Goal: Task Accomplishment & Management: Complete application form

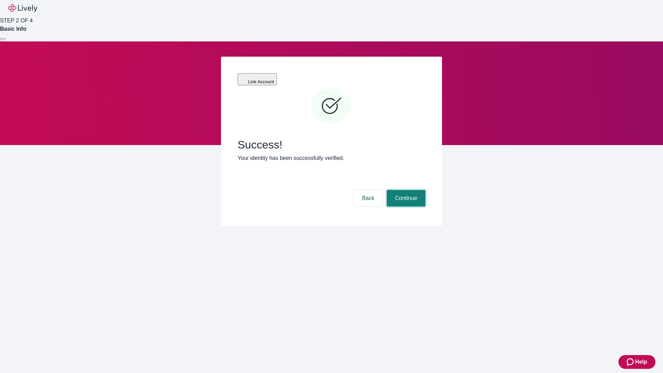
click at [405, 190] on button "Continue" at bounding box center [406, 198] width 39 height 17
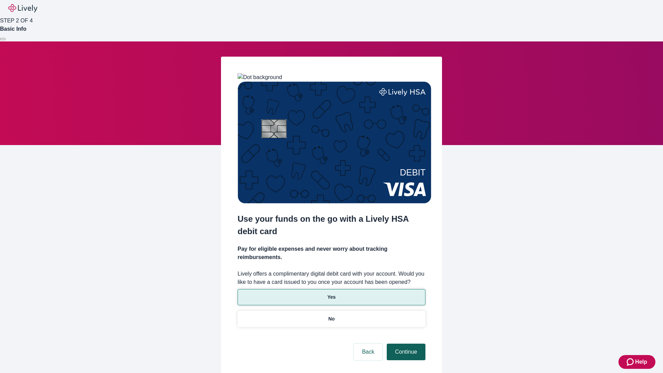
click at [331, 293] on p "Yes" at bounding box center [331, 296] width 8 height 7
click at [405, 343] on button "Continue" at bounding box center [406, 351] width 39 height 17
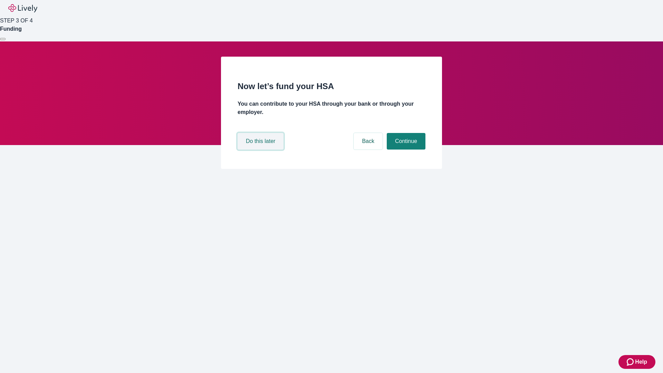
click at [261, 149] on button "Do this later" at bounding box center [260, 141] width 46 height 17
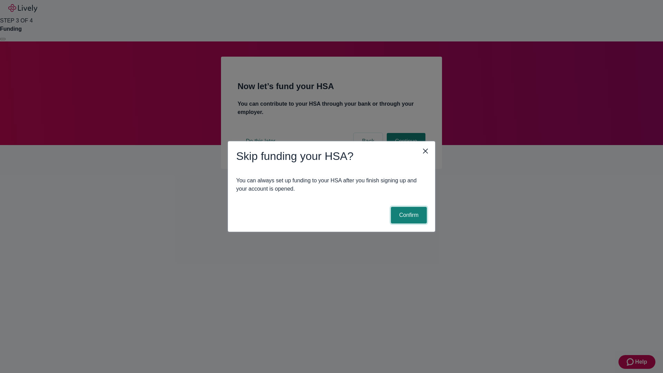
click at [408, 215] on button "Confirm" at bounding box center [409, 215] width 36 height 17
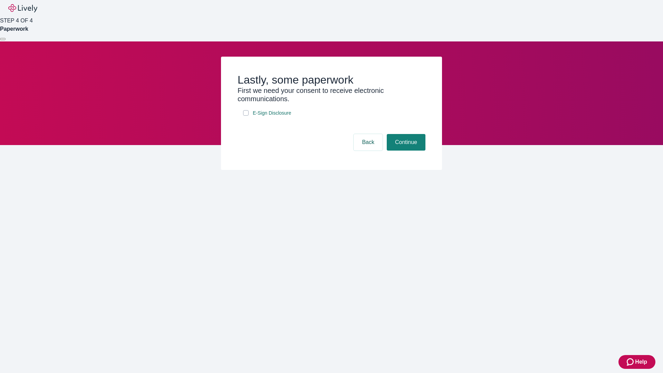
click at [246, 116] on input "E-Sign Disclosure" at bounding box center [246, 113] width 6 height 6
checkbox input "true"
click at [405, 150] on button "Continue" at bounding box center [406, 142] width 39 height 17
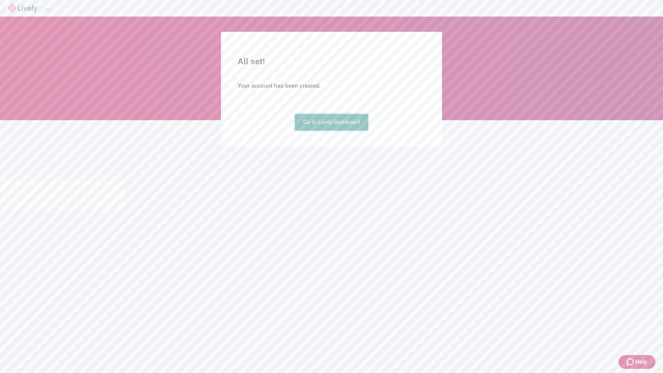
click at [331, 130] on link "Go to Lively dashboard" at bounding box center [332, 122] width 74 height 17
